Goal: Task Accomplishment & Management: Manage account settings

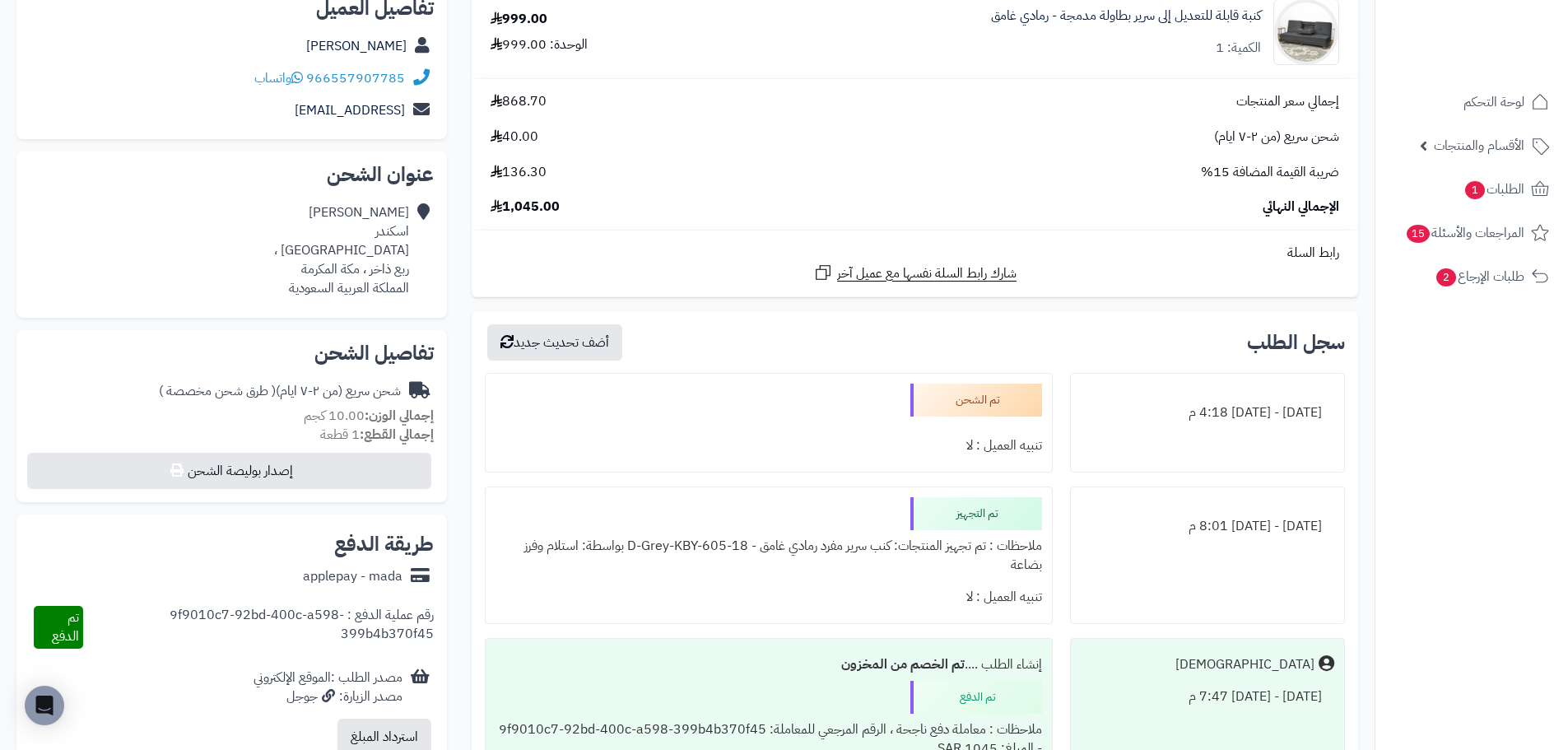
scroll to position [164, 0]
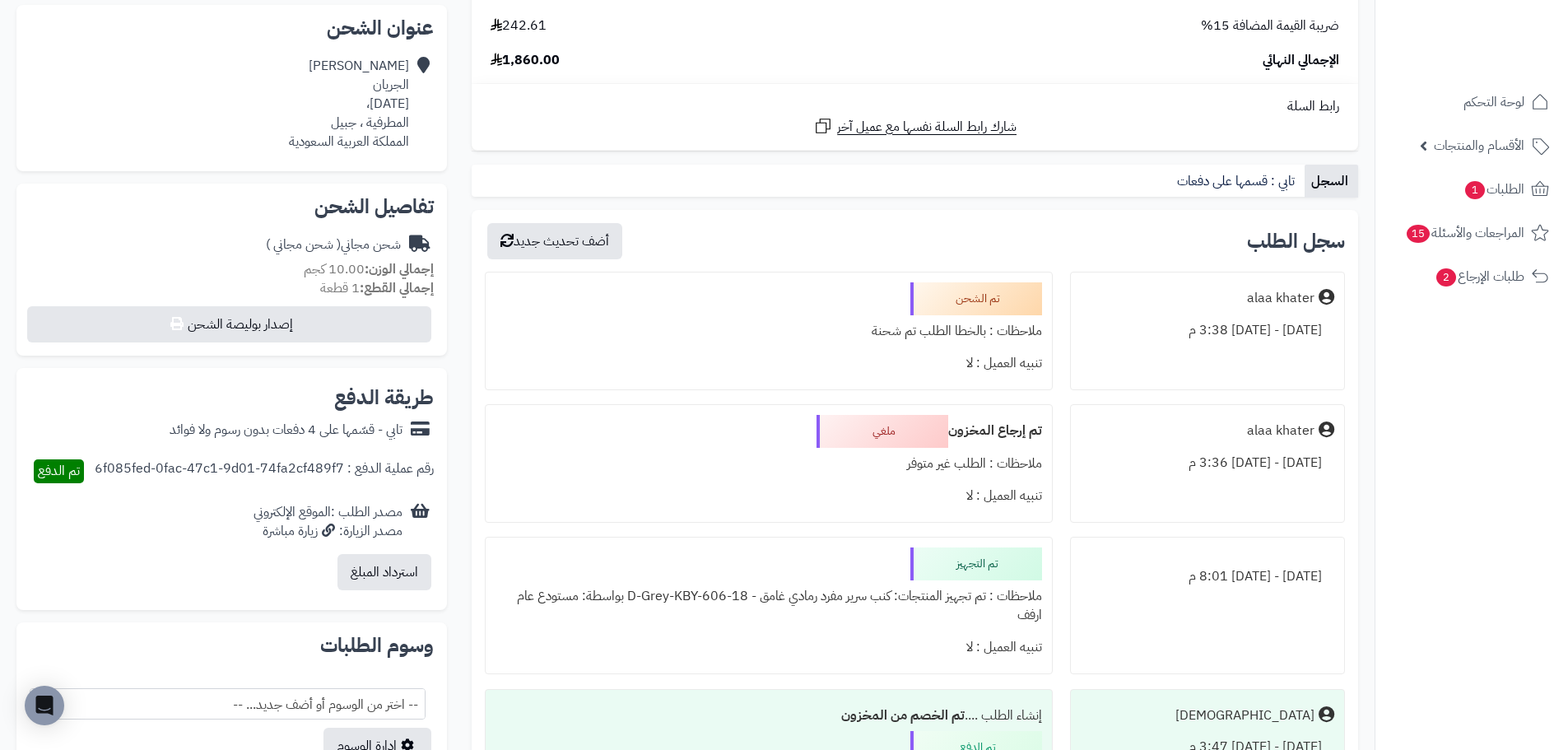
scroll to position [329, 0]
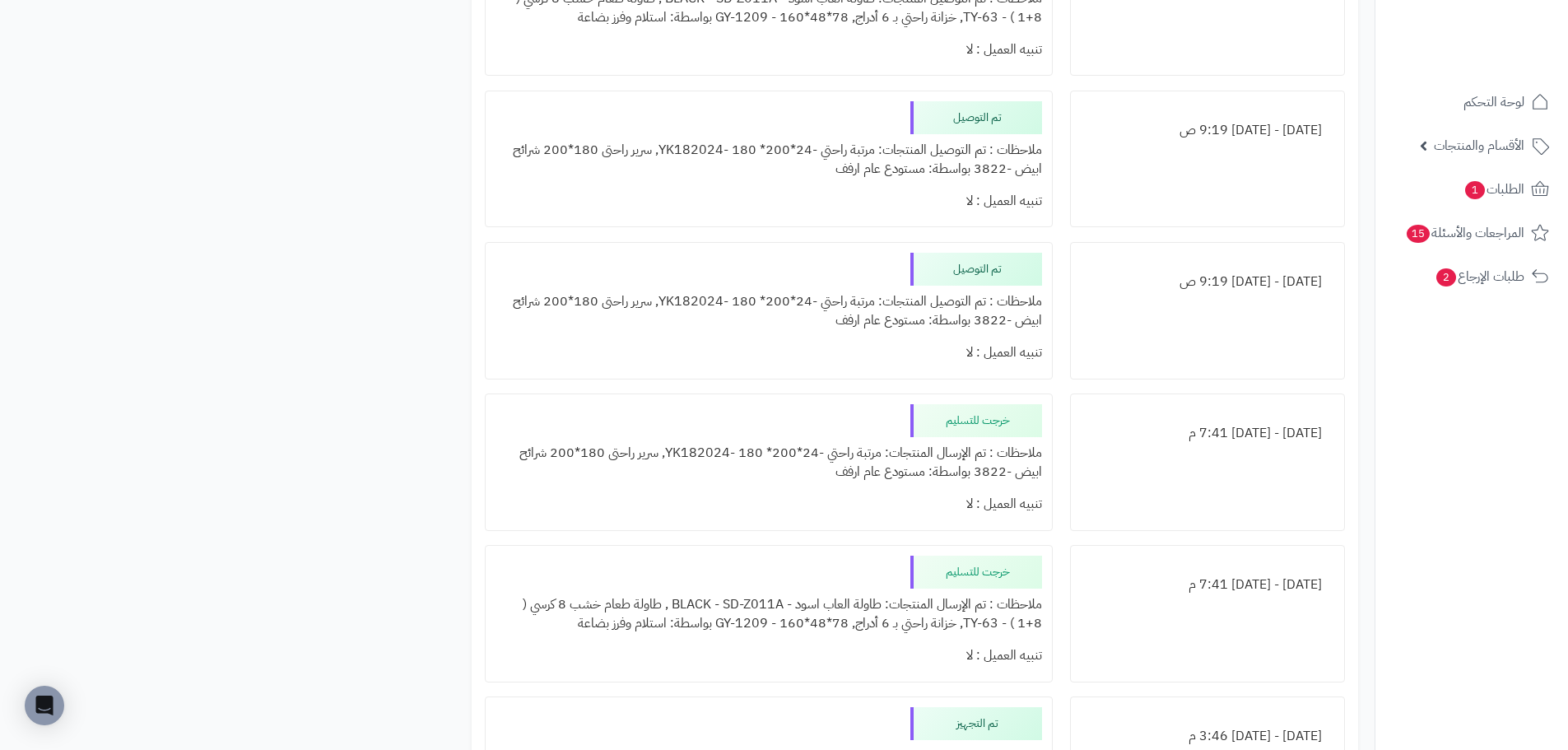
scroll to position [1647, 0]
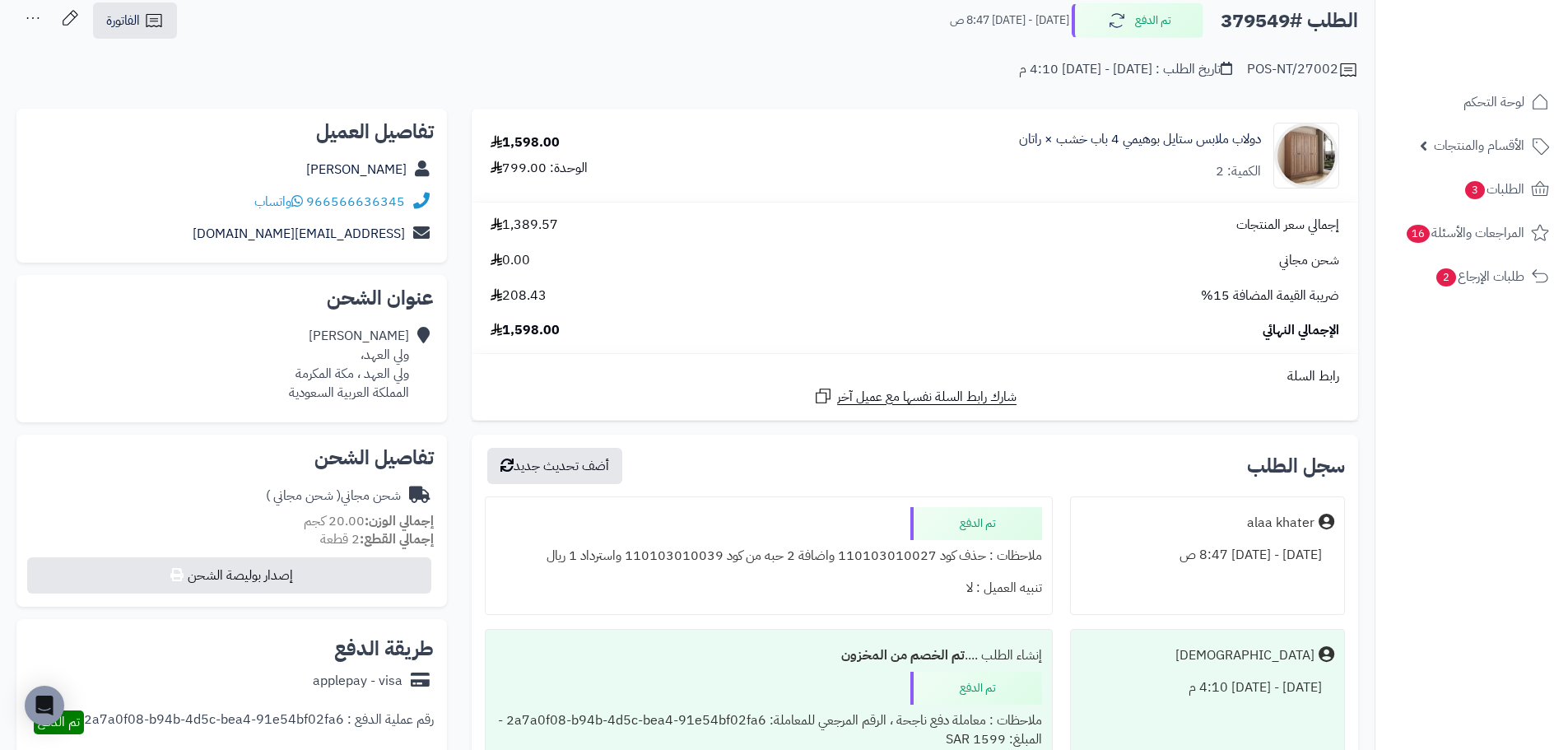
scroll to position [164, 0]
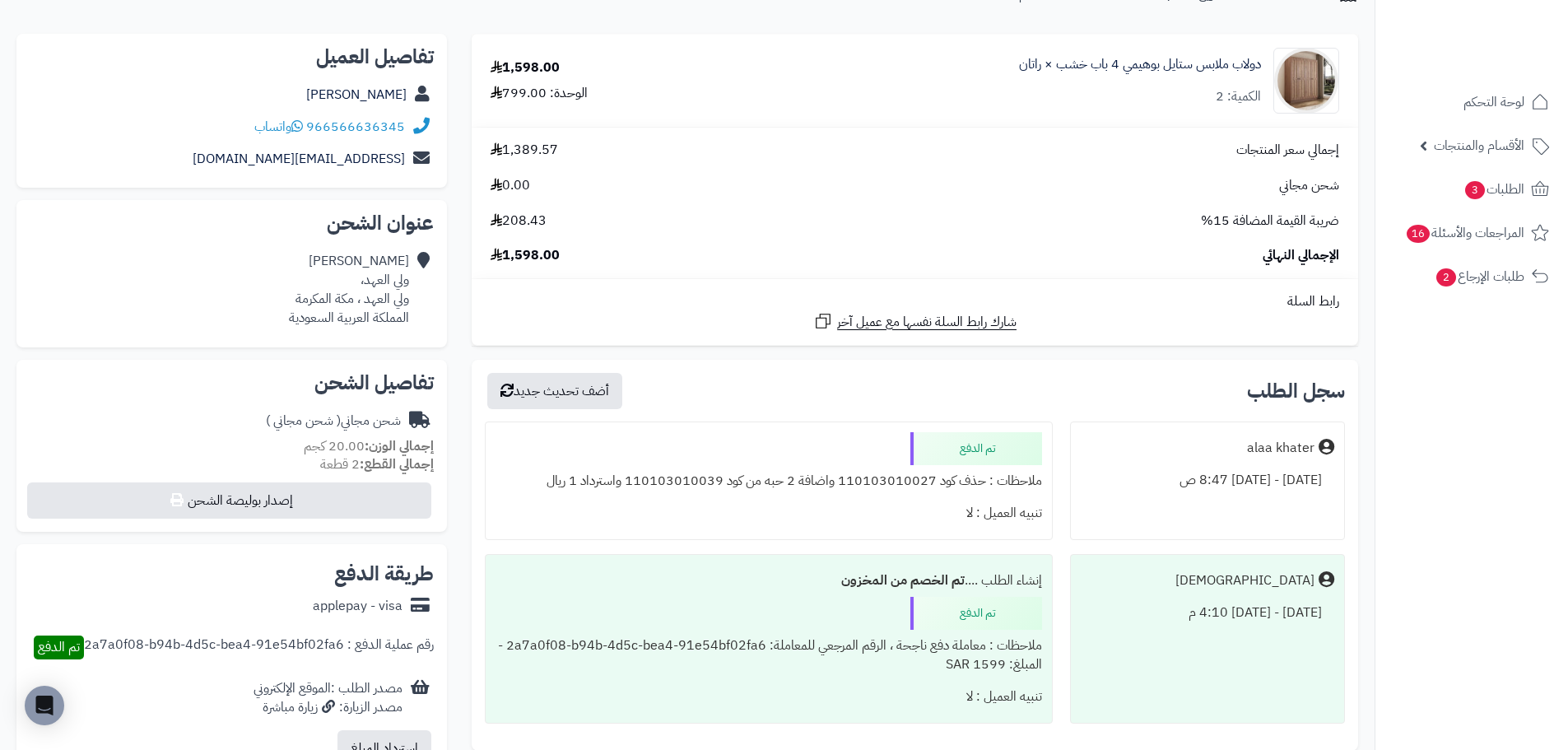
click at [697, 488] on div "ملاحظات : حذف كود 110103010027 واضافة 2 حبه من كود 110103010039 واسترداد 1 ريال" at bounding box center [768, 482] width 545 height 32
copy div "110103010039"
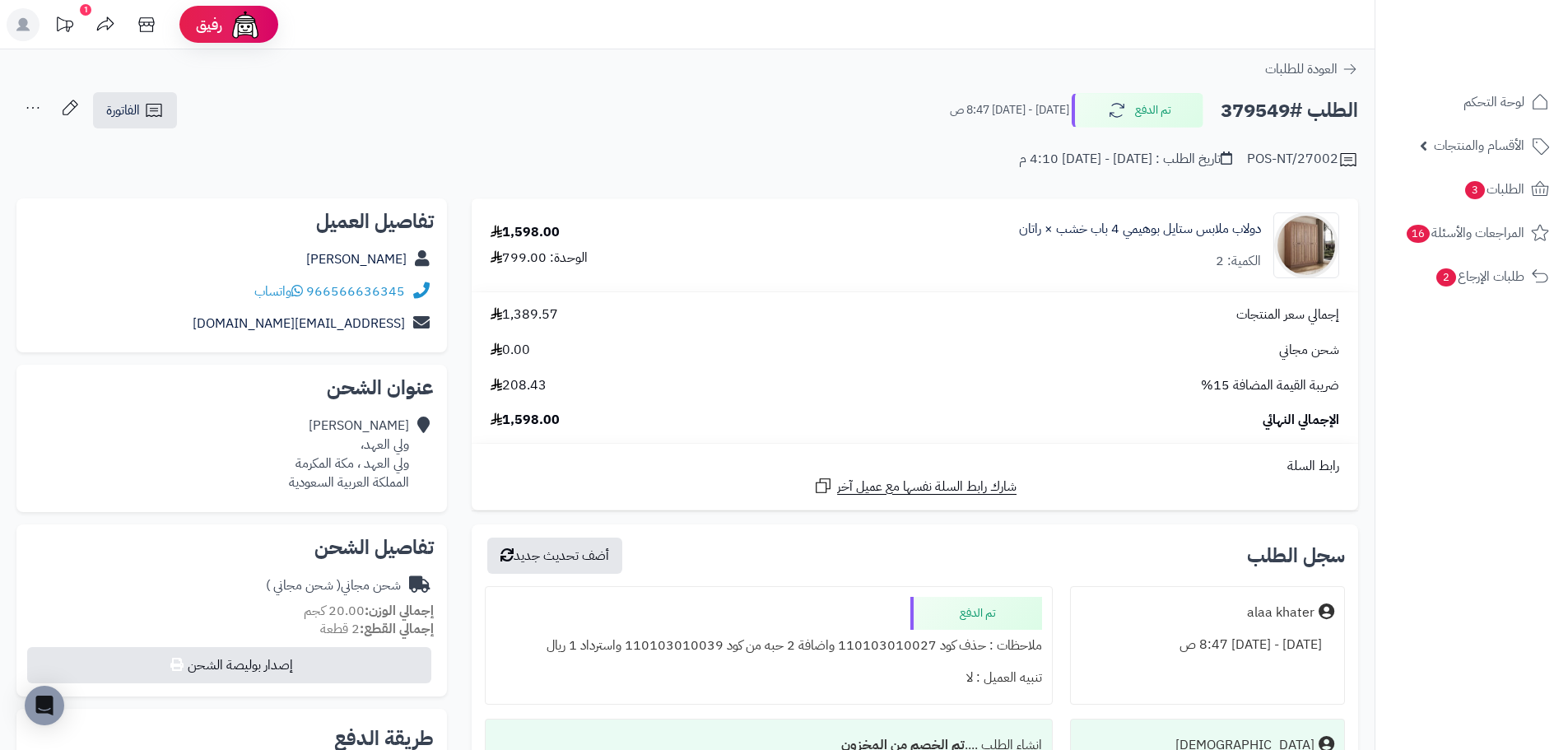
click at [1260, 117] on h2 "الطلب #379549" at bounding box center [1288, 111] width 137 height 34
copy h2 "379549"
click at [1173, 235] on link "دولاب ملابس ستايل بوهيمي 4 باب خشب × راتان" at bounding box center [1140, 229] width 242 height 19
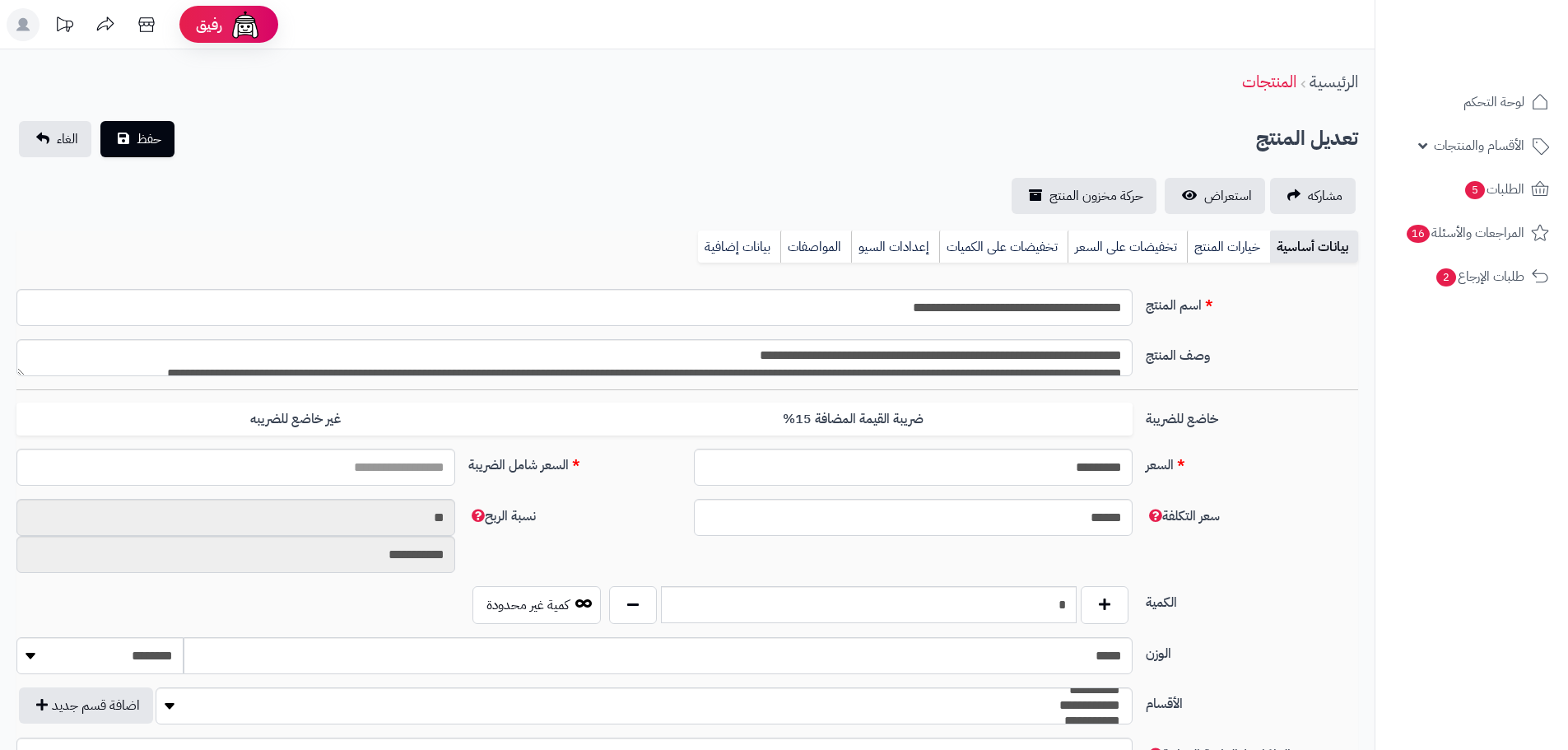
type input "*******"
click at [1242, 199] on span "استعراض" at bounding box center [1228, 195] width 48 height 20
type input "*******"
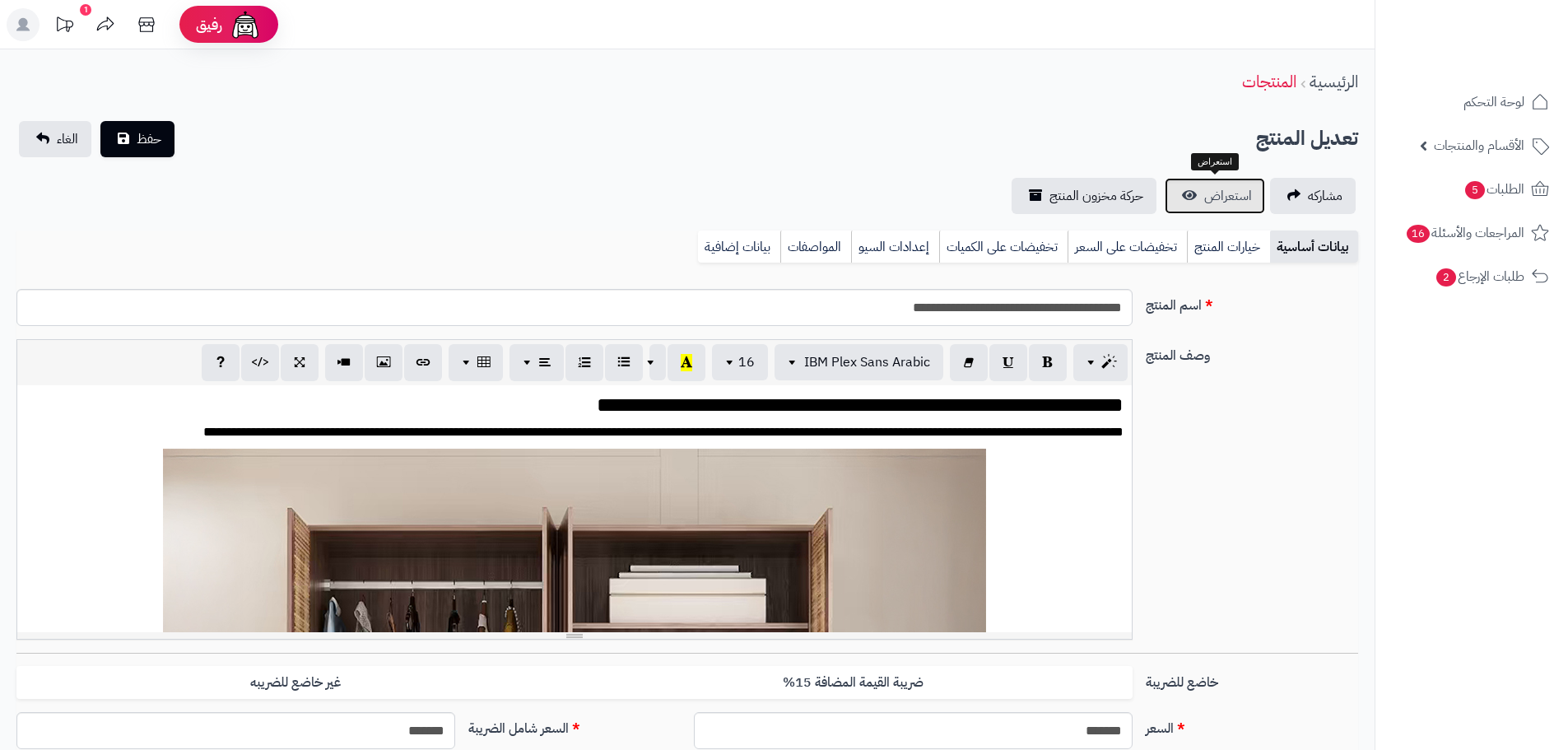
scroll to position [815, 0]
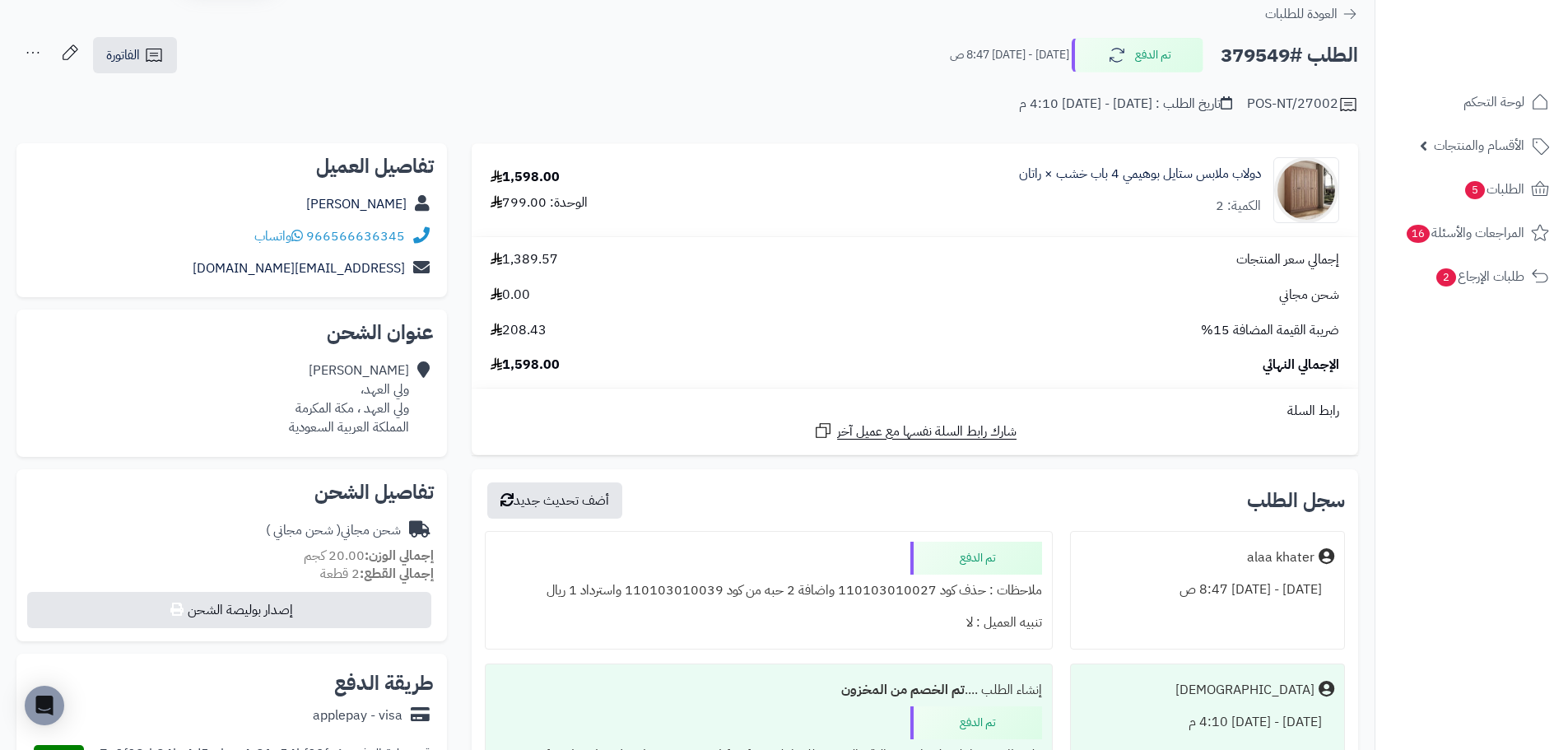
scroll to position [83, 0]
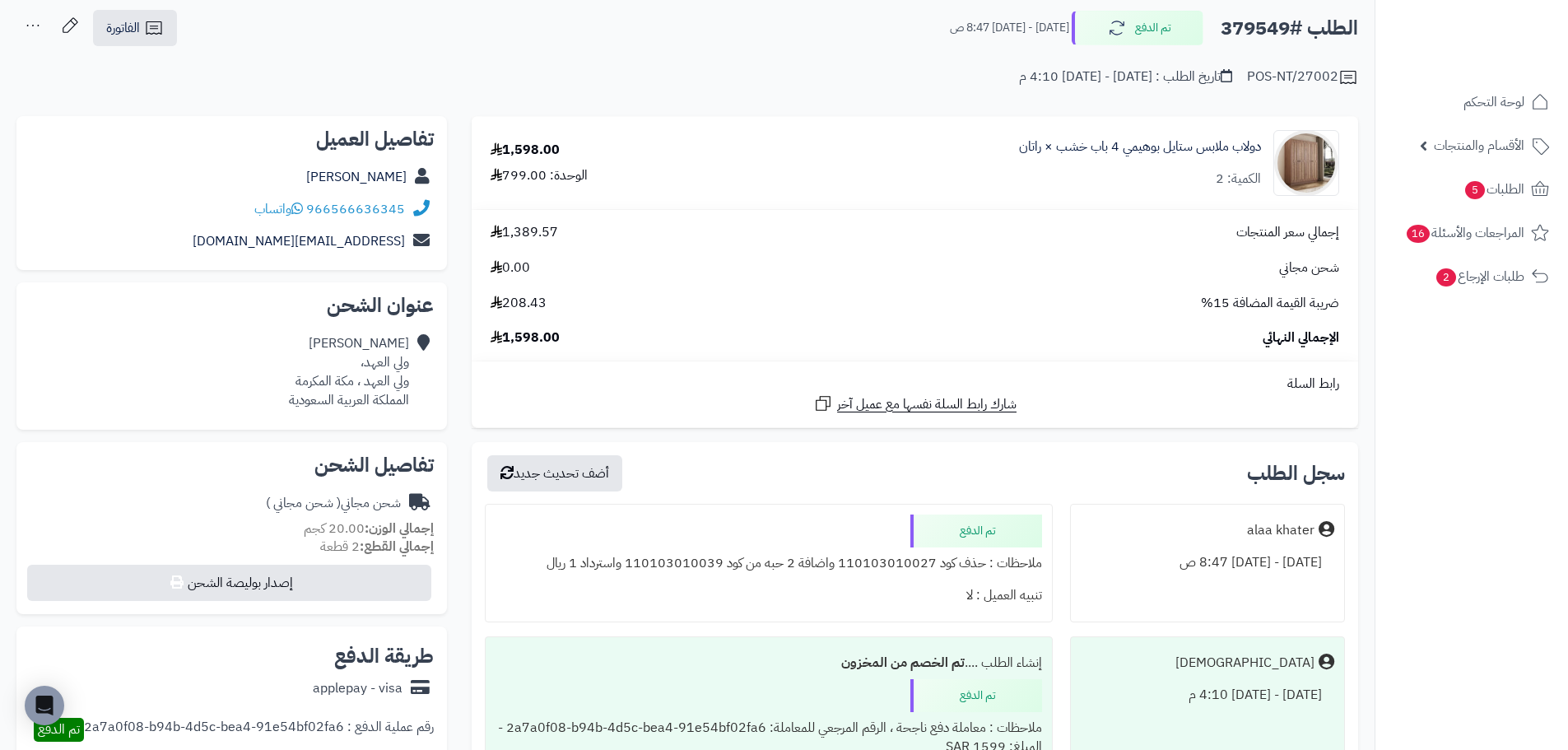
click at [1267, 36] on h2 "الطلب #379549" at bounding box center [1288, 29] width 137 height 34
copy h2 "379549"
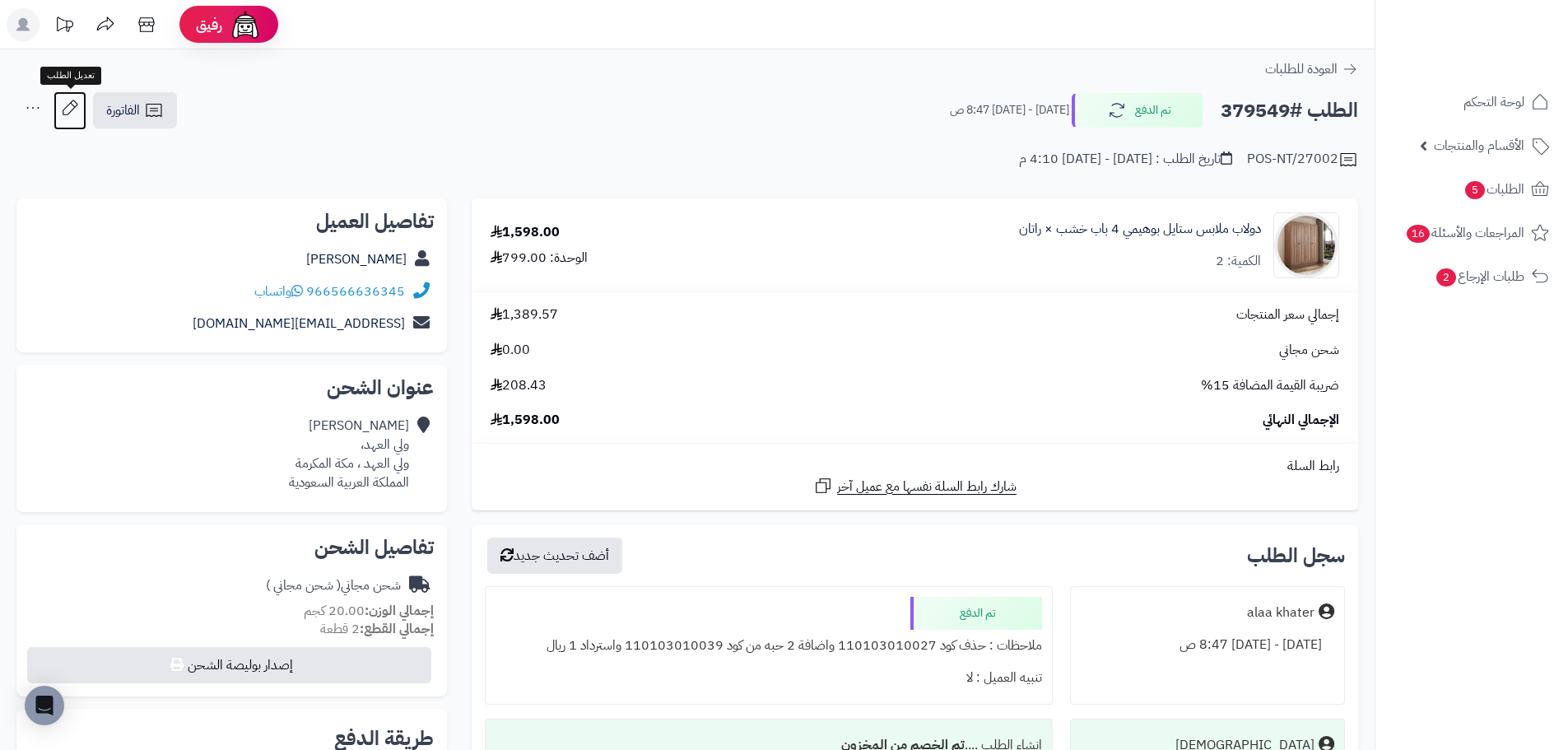
click at [65, 111] on icon at bounding box center [70, 107] width 33 height 33
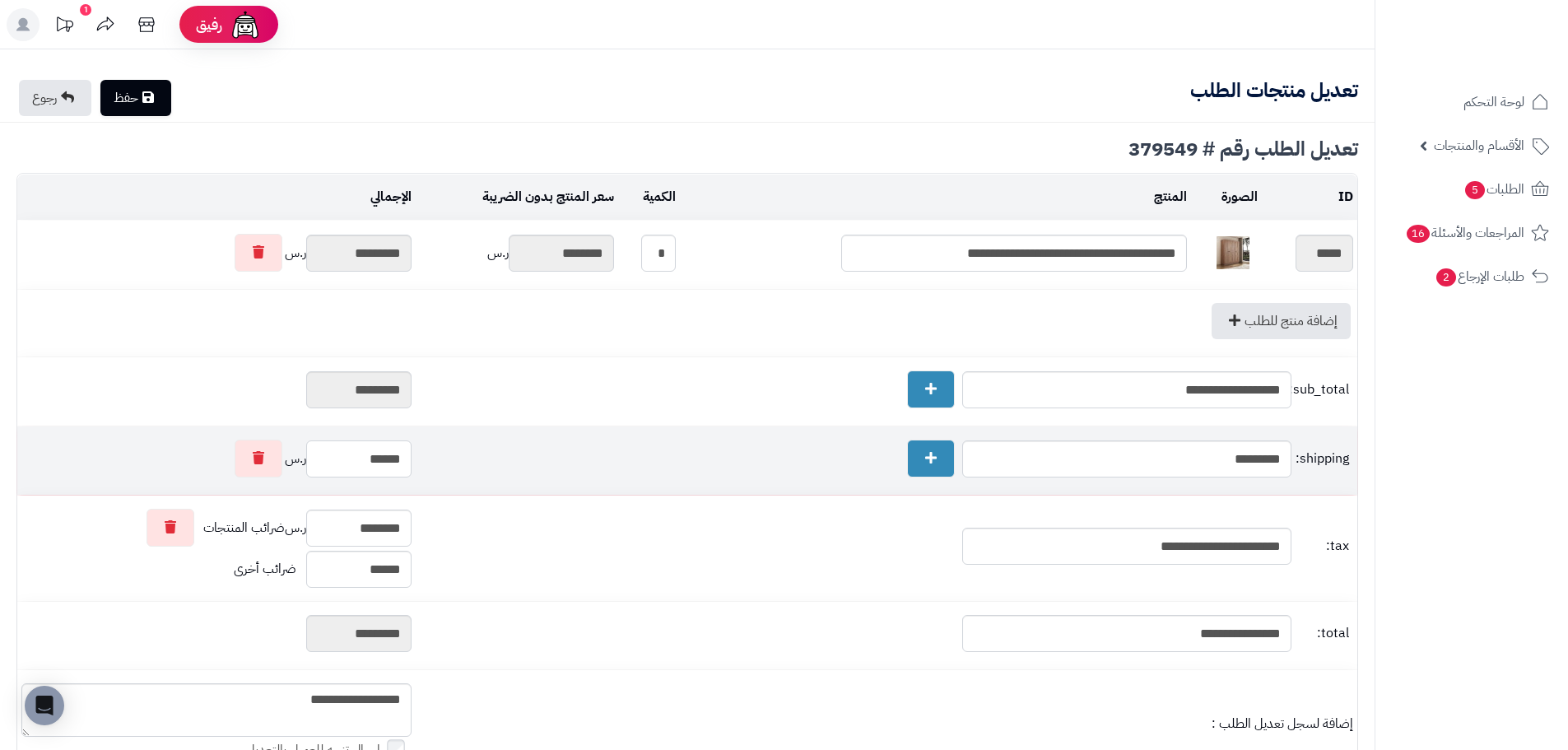
click at [381, 464] on input "******" at bounding box center [359, 459] width 106 height 37
type input "*"
type input "*********"
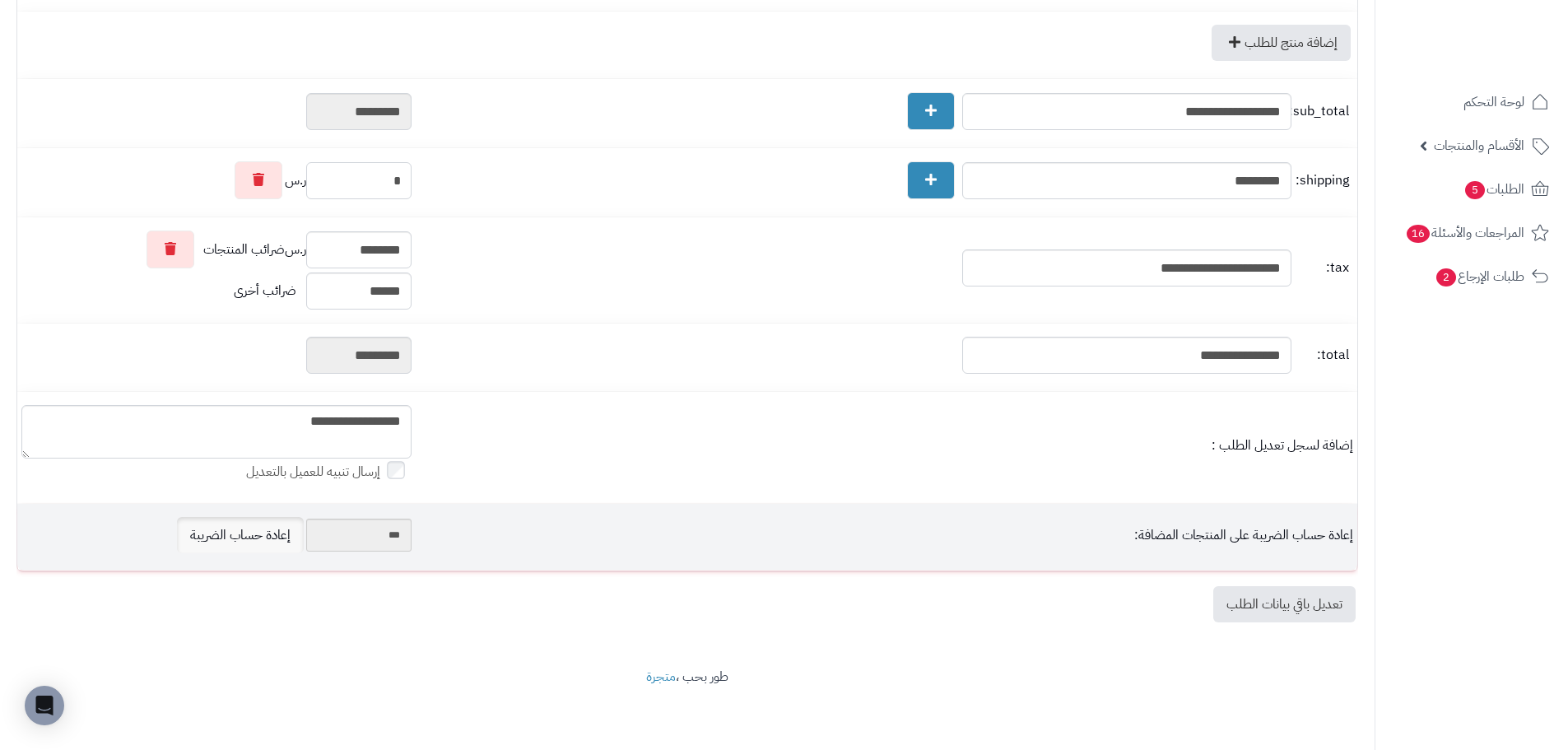
type input "*"
click at [259, 534] on link "إعادة حساب الضريبة" at bounding box center [240, 535] width 127 height 36
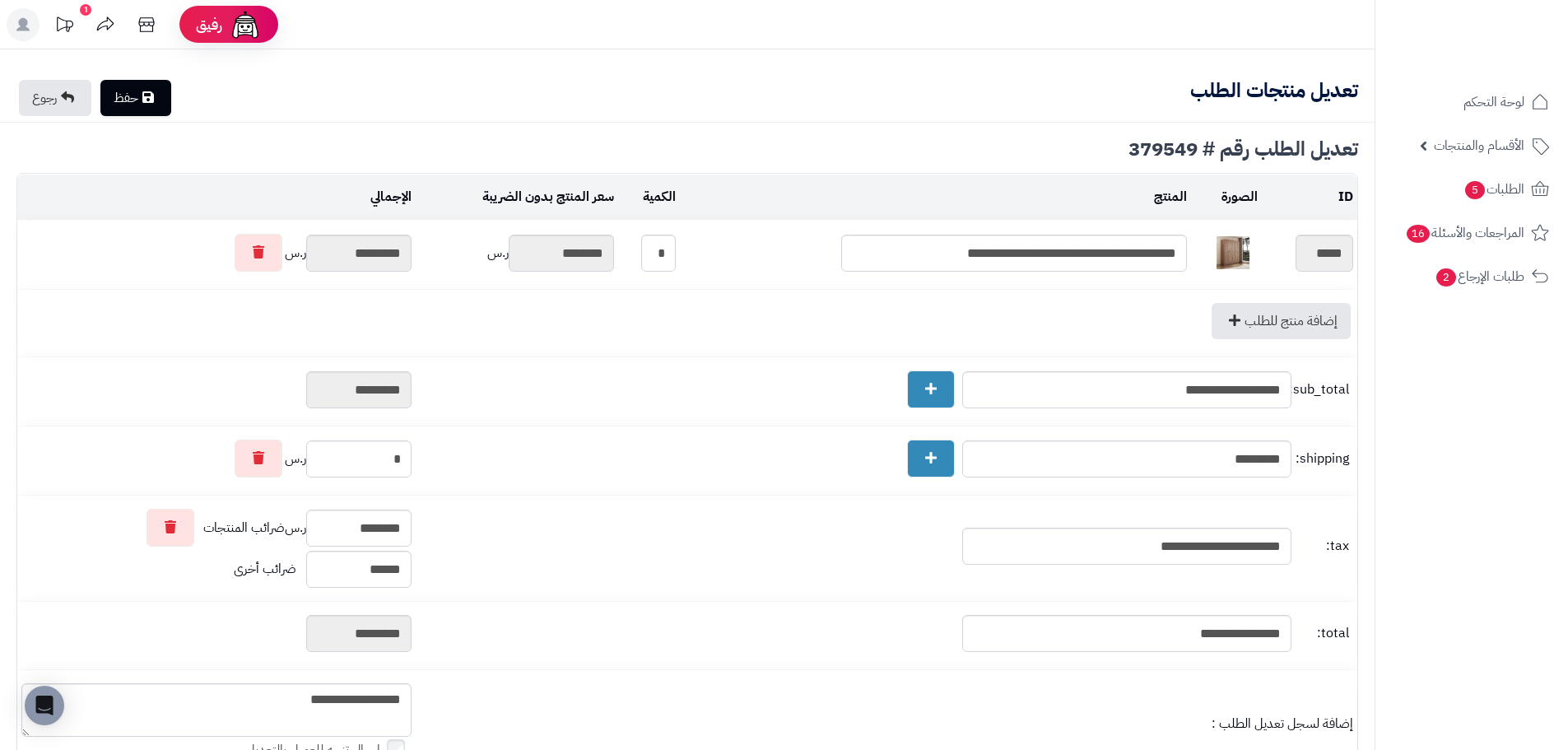
click at [143, 110] on link "حفظ" at bounding box center [135, 98] width 71 height 36
type input "**********"
type textarea "**********"
click at [40, 100] on link "رجوع" at bounding box center [55, 98] width 72 height 36
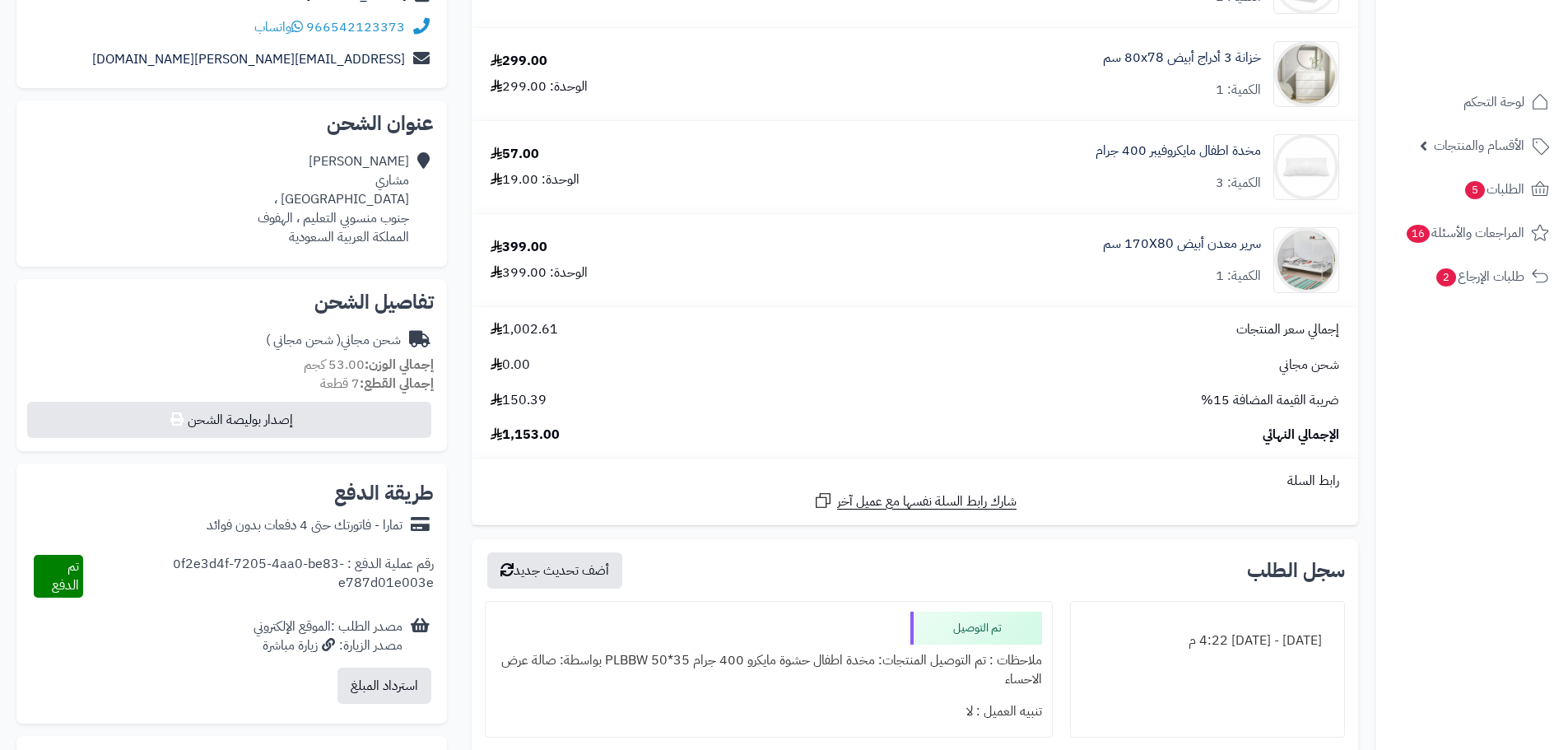
scroll to position [329, 0]
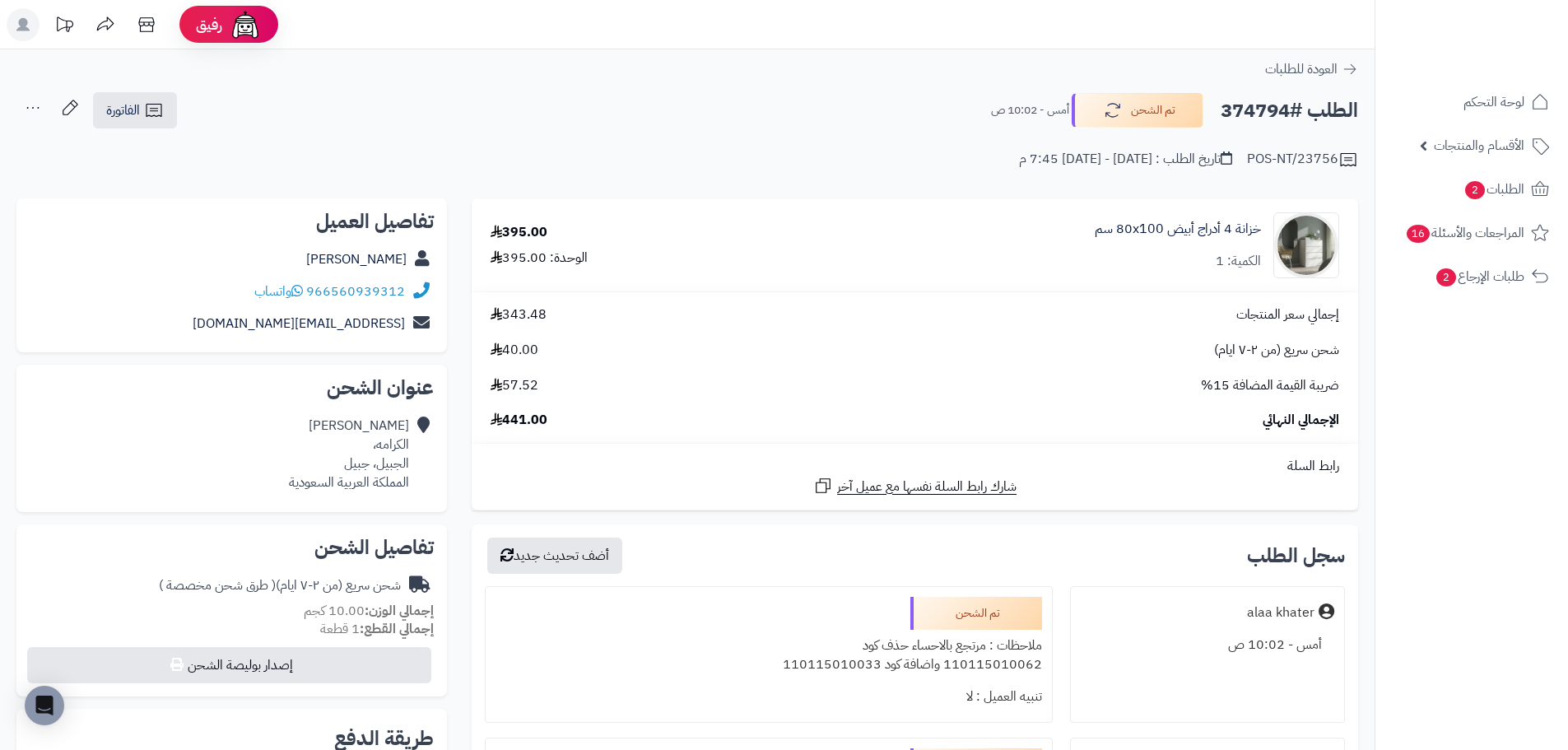
click at [1190, 216] on div "خزانة 4 أدراج أبيض ‎80x100 سم‏ الكمية: 1" at bounding box center [1058, 245] width 586 height 66
click at [1192, 221] on link "خزانة 4 أدراج أبيض ‎80x100 سم‏" at bounding box center [1177, 229] width 166 height 19
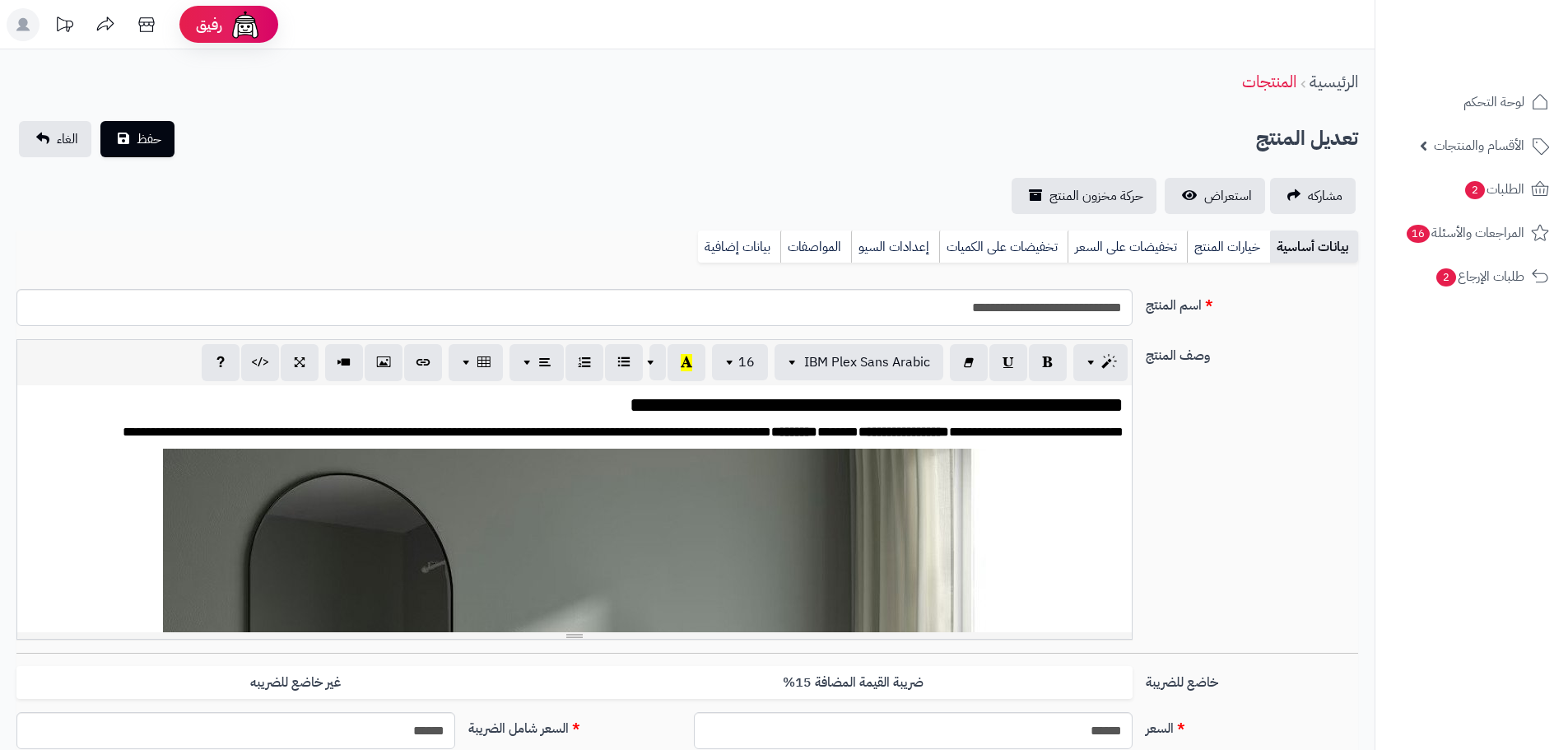
scroll to position [2255, 0]
click at [1219, 203] on span "استعراض" at bounding box center [1228, 195] width 48 height 20
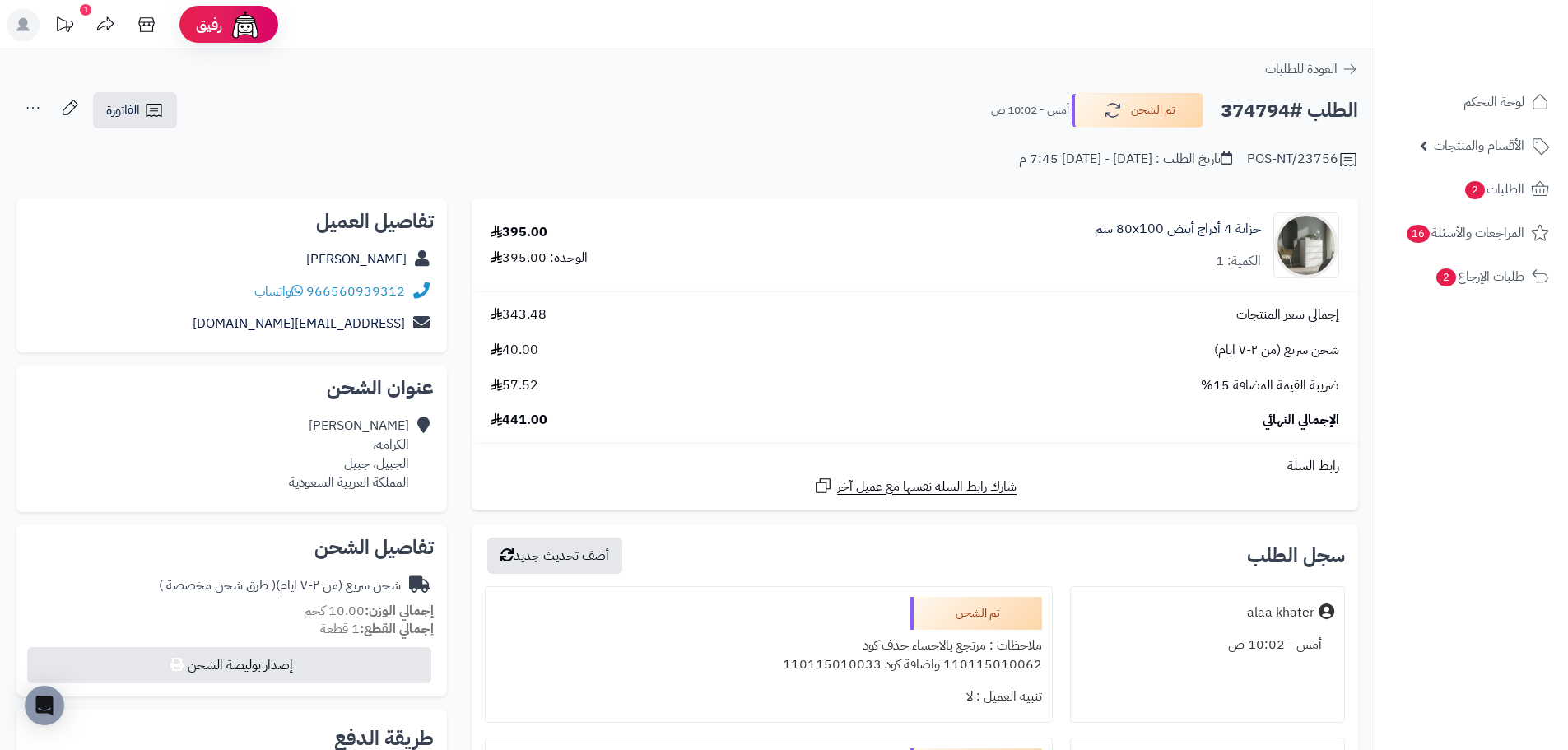
click at [1270, 116] on h2 "الطلب #374794" at bounding box center [1288, 111] width 137 height 34
copy h2 "374794"
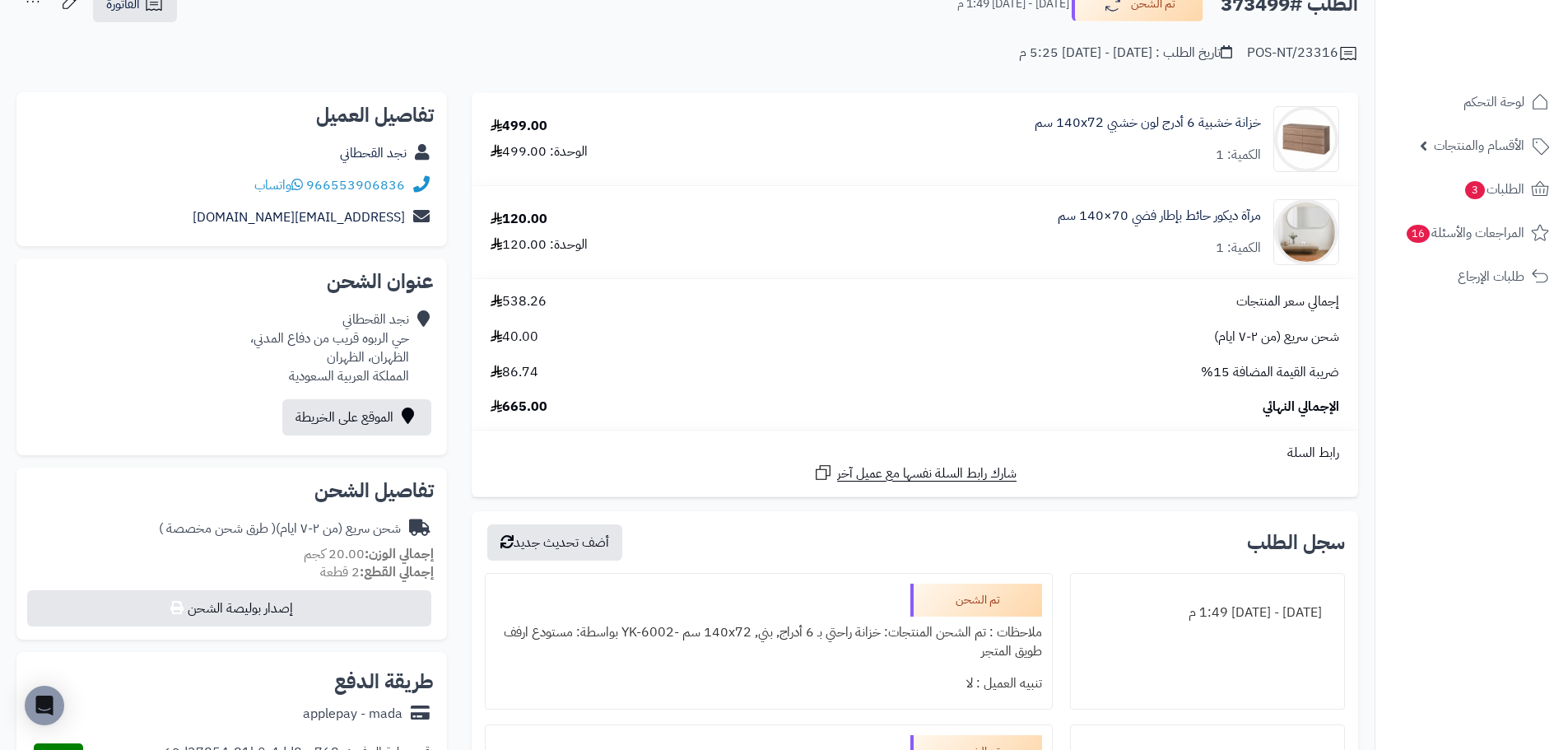
scroll to position [83, 0]
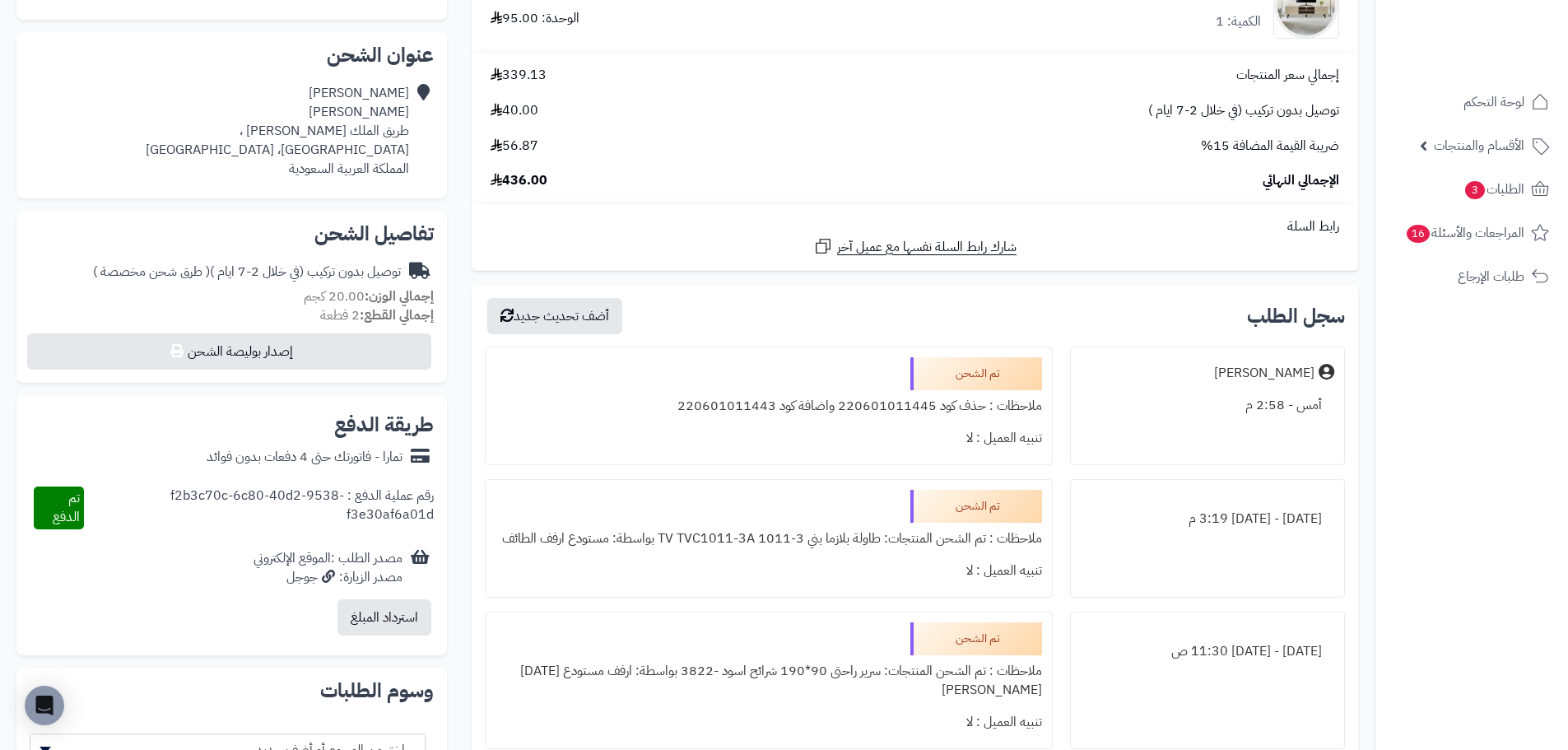
scroll to position [329, 0]
